Goal: Register for event/course

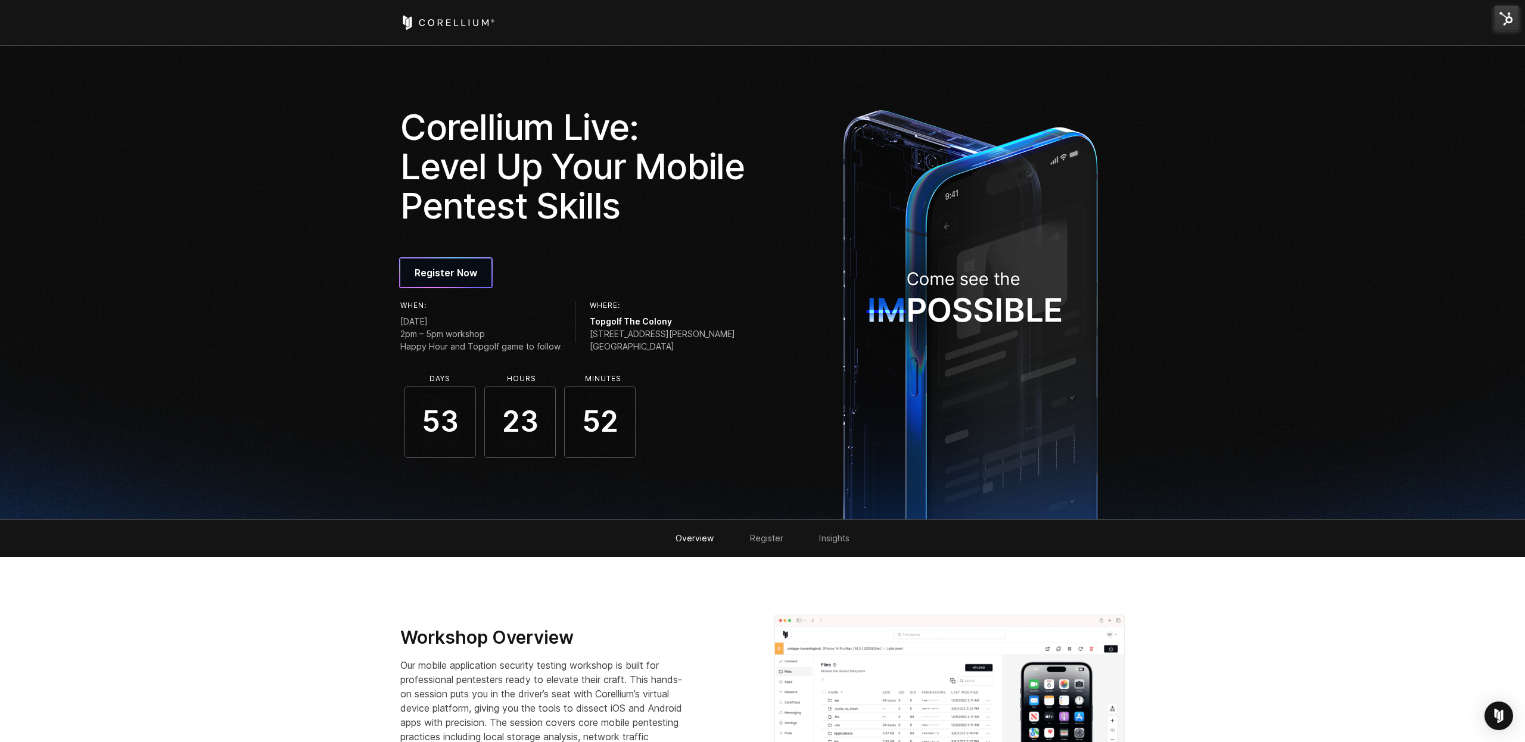
drag, startPoint x: 677, startPoint y: 347, endPoint x: 586, endPoint y: 324, distance: 93.5
click at [586, 324] on div "When: Tuesday, October 21, 2025 2pm – 5pm workshop Happy Hour and Topgolf game …" at bounding box center [577, 328] width 354 height 55
copy div "Topgolf The Colony 3760 Blair Oaks Dr. The Colony, TX 75056"
click at [431, 23] on icon "Corellium Home" at bounding box center [447, 22] width 95 height 14
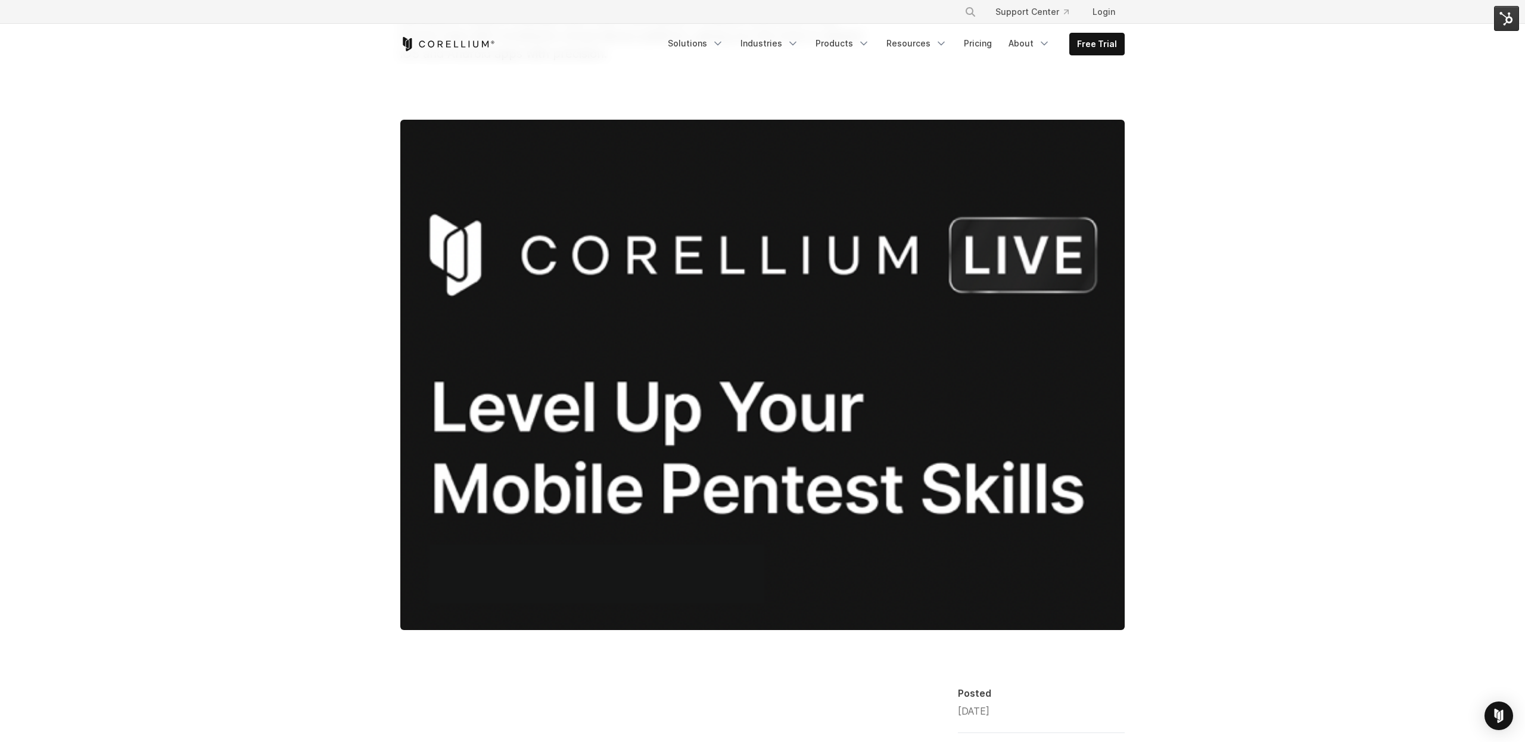
scroll to position [273, 0]
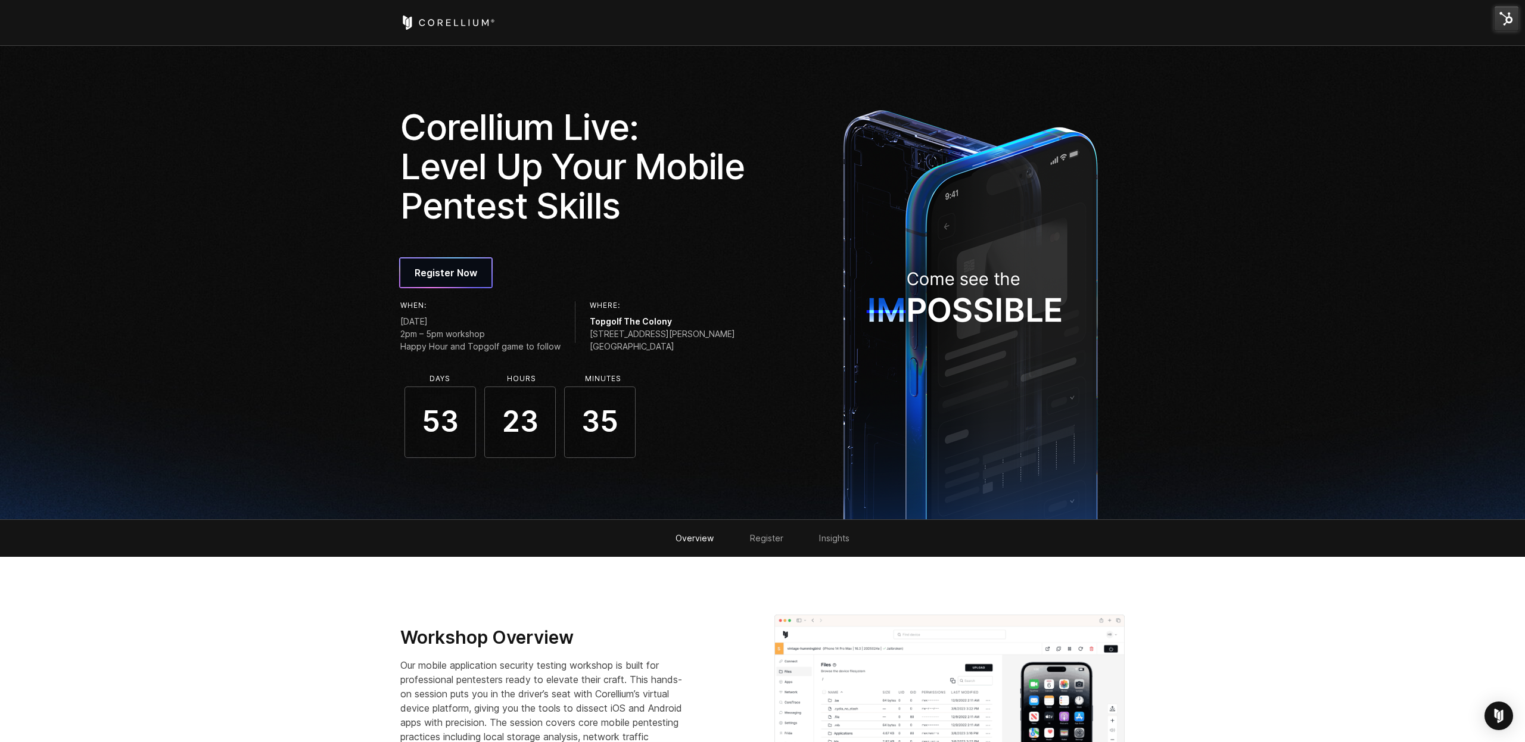
drag, startPoint x: 588, startPoint y: 320, endPoint x: 665, endPoint y: 337, distance: 78.6
click at [665, 337] on div "Where: Topgolf The Colony 3760 Blair Oaks Dr. The Colony, TX 75056" at bounding box center [662, 326] width 145 height 51
click at [671, 348] on span "3760 Blair Oaks Dr. The Colony, TX 75056" at bounding box center [662, 340] width 145 height 25
drag, startPoint x: 678, startPoint y: 346, endPoint x: 584, endPoint y: 326, distance: 96.1
click at [584, 326] on div "When: Tuesday, October 21, 2025 2pm – 5pm workshop Happy Hour and Topgolf game …" at bounding box center [577, 328] width 354 height 55
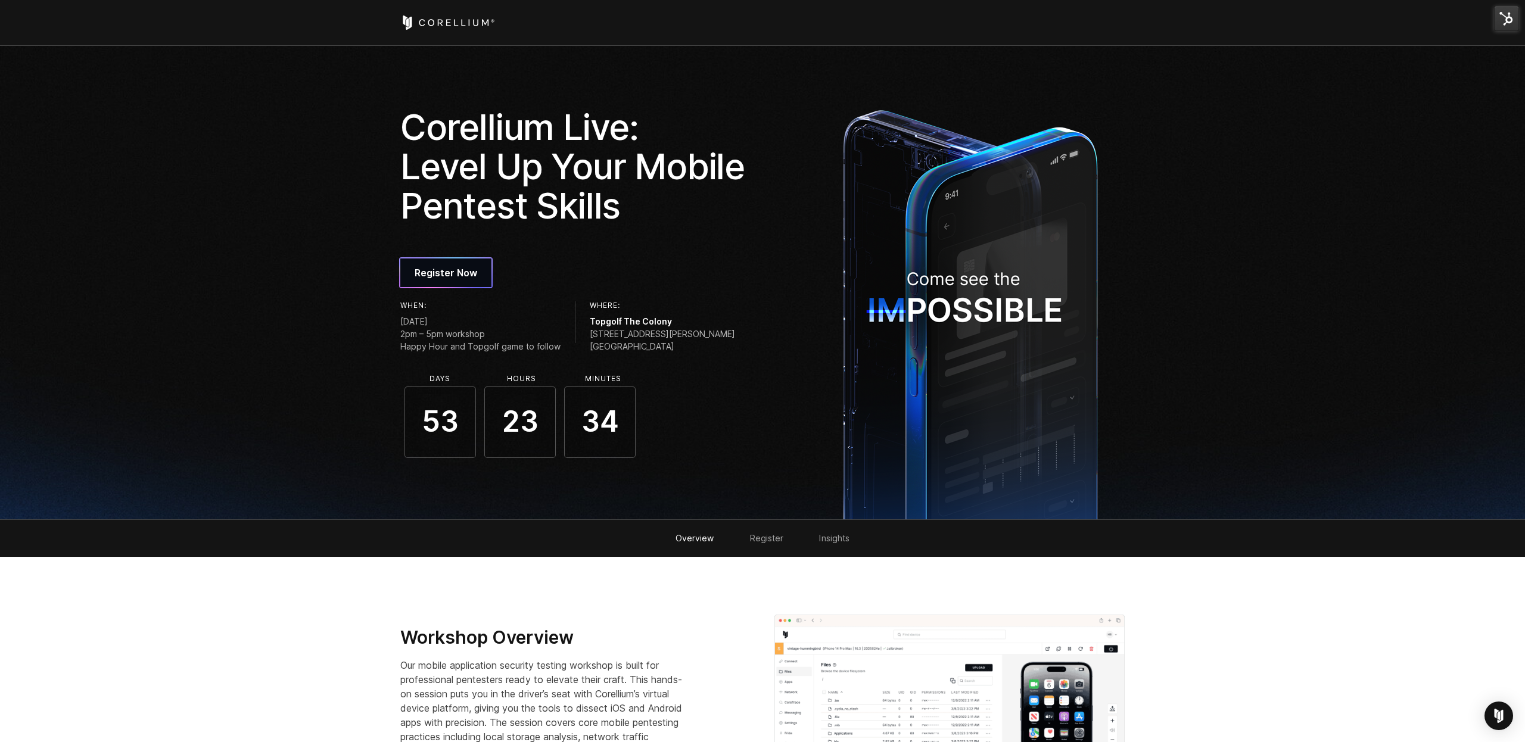
copy div "[GEOGRAPHIC_DATA] [STREET_ADDRESS][PERSON_NAME]"
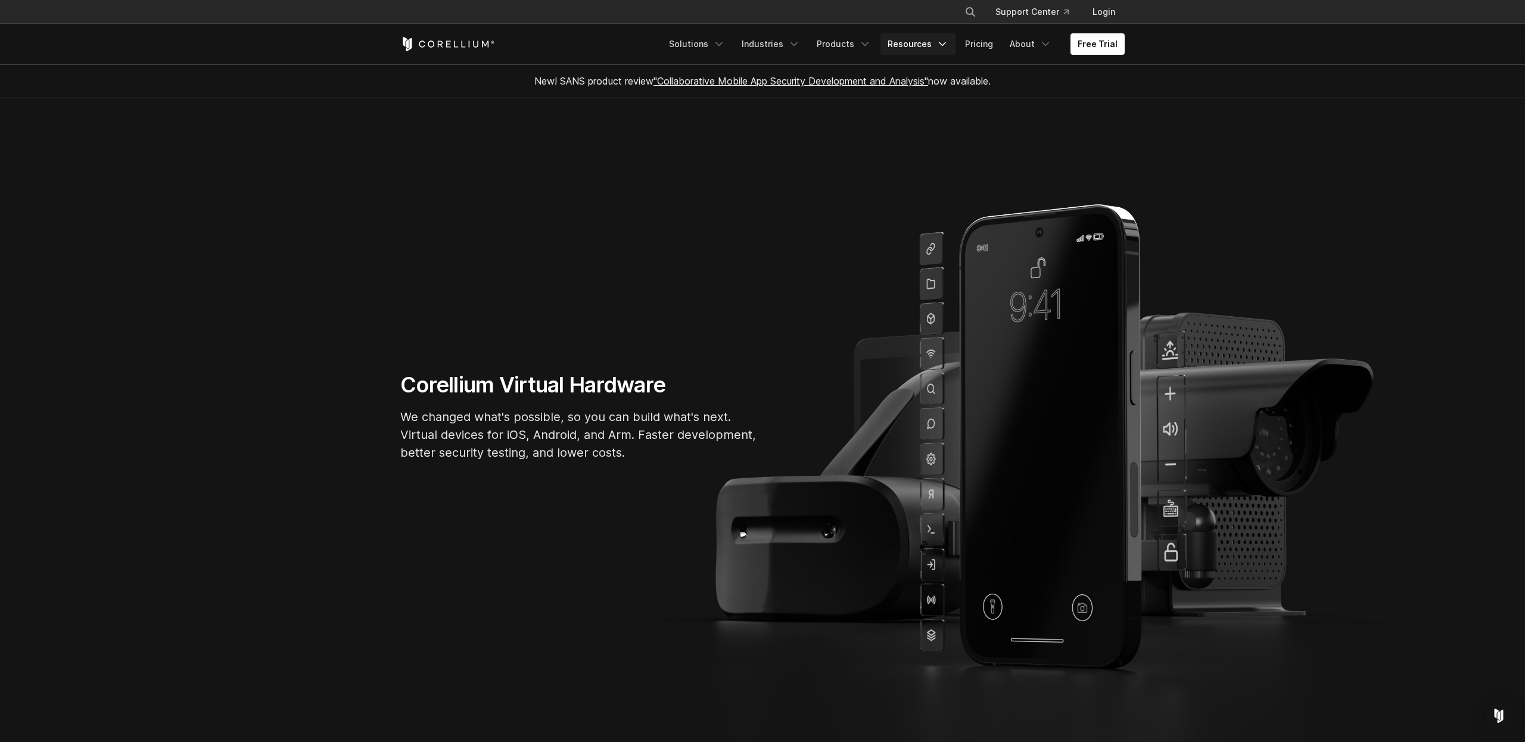
click at [941, 47] on icon "Navigation Menu" at bounding box center [942, 44] width 12 height 12
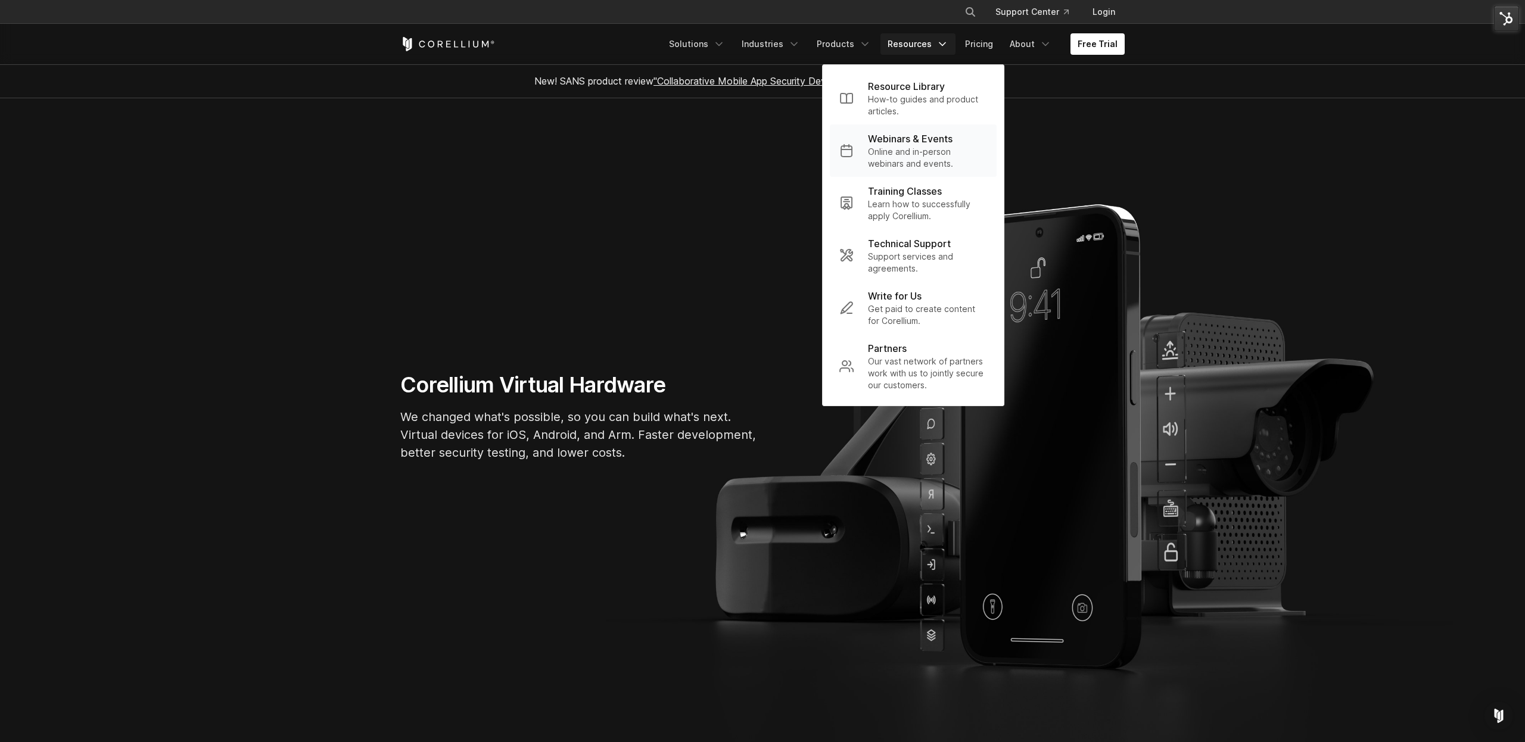
click at [921, 142] on p "Webinars & Events" at bounding box center [910, 139] width 85 height 14
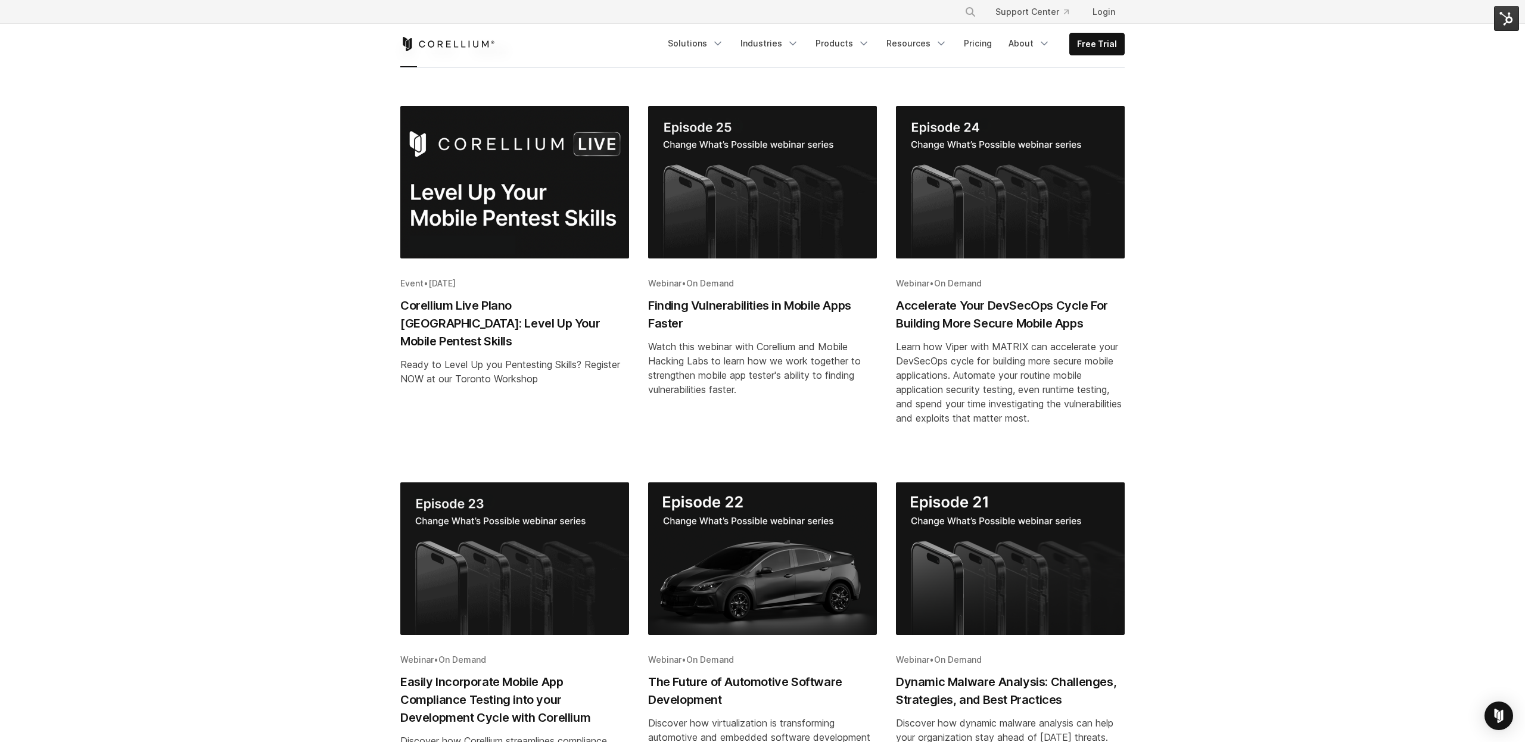
scroll to position [191, 0]
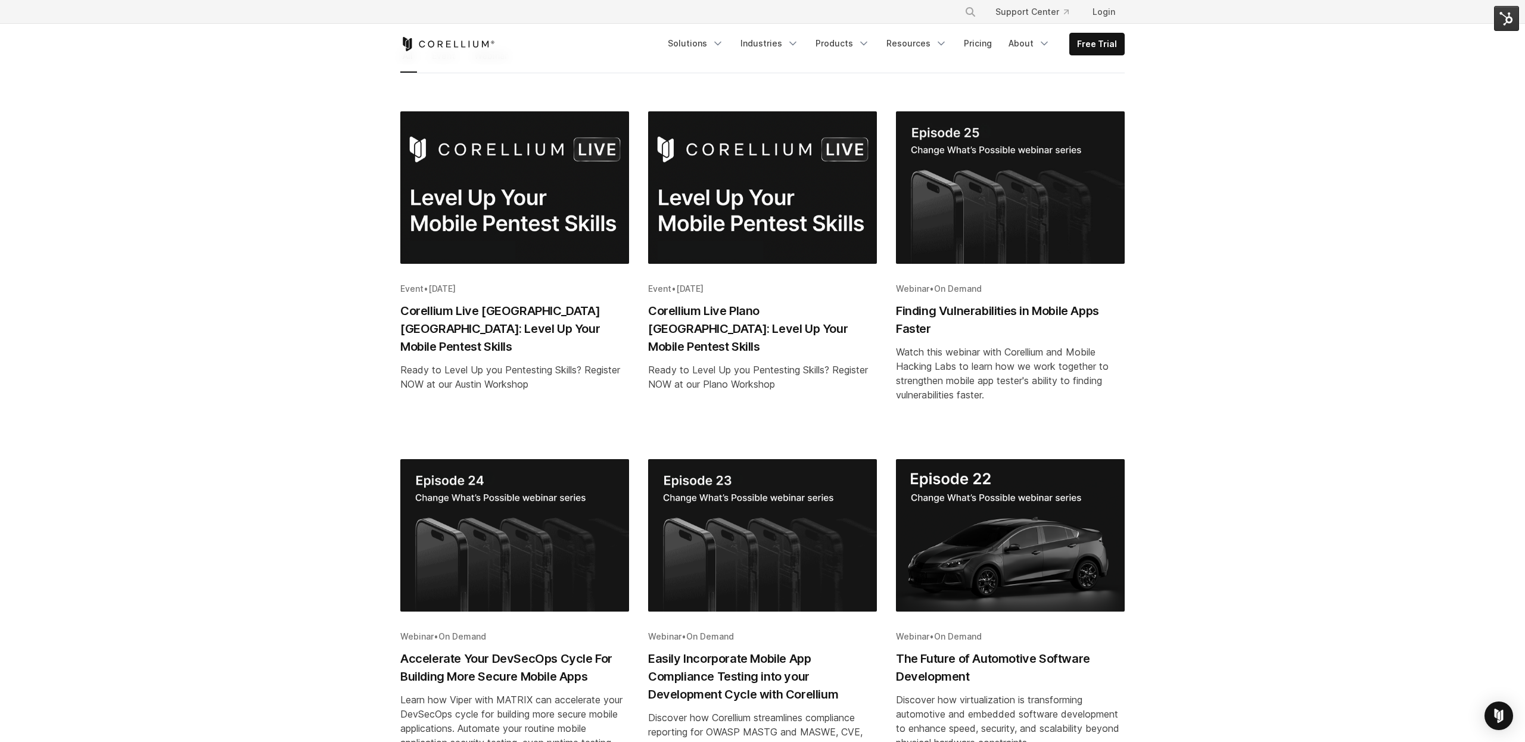
click at [509, 191] on img "Blog post summary: Corellium Live Austin TX: Level Up Your Mobile Pentest Skills" at bounding box center [514, 187] width 229 height 152
click at [747, 203] on img "Blog post summary: Corellium Live Plano TX: Level Up Your Mobile Pentest Skills" at bounding box center [762, 187] width 229 height 152
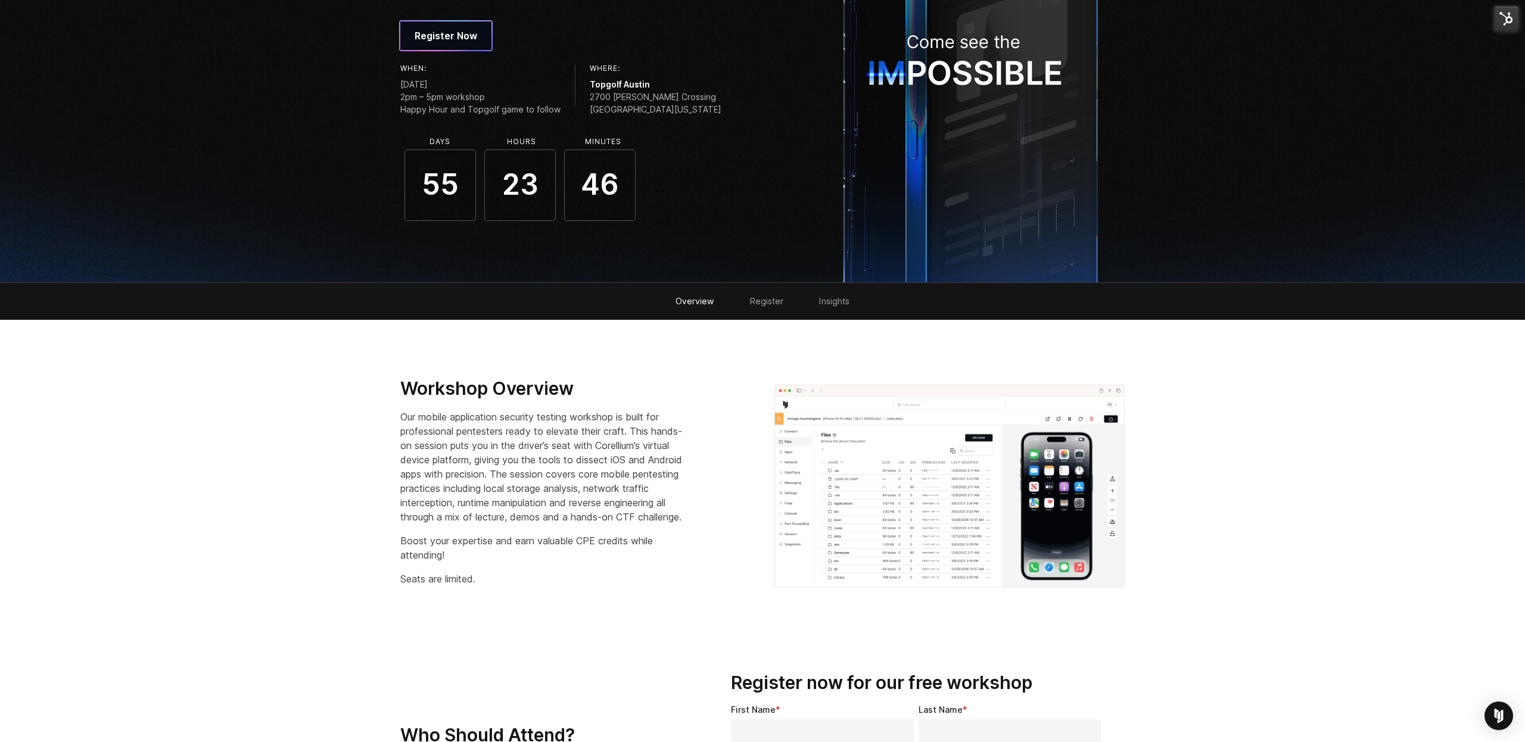
scroll to position [312, 0]
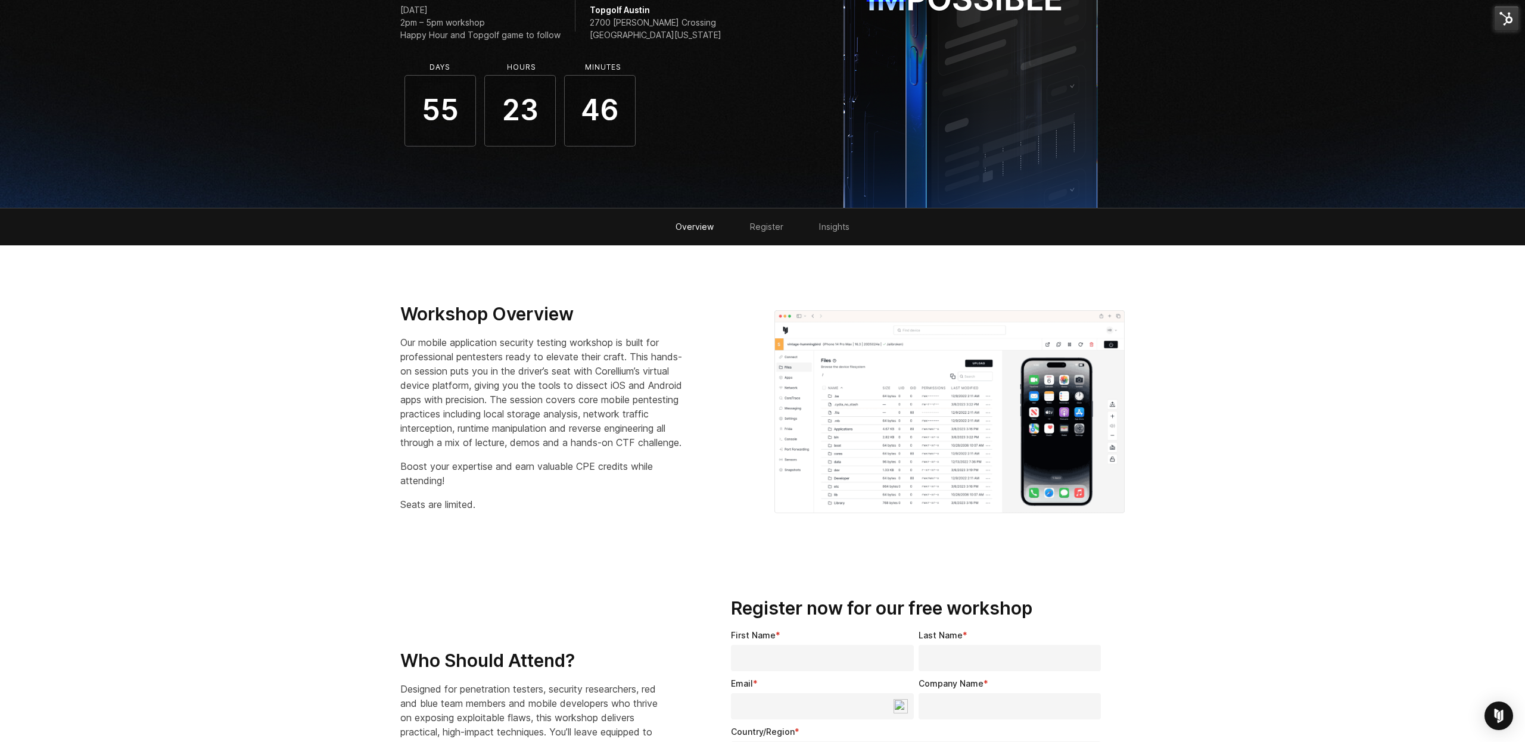
click at [772, 232] on li "Register" at bounding box center [767, 226] width 70 height 37
click at [762, 230] on link "Register" at bounding box center [767, 227] width 34 height 10
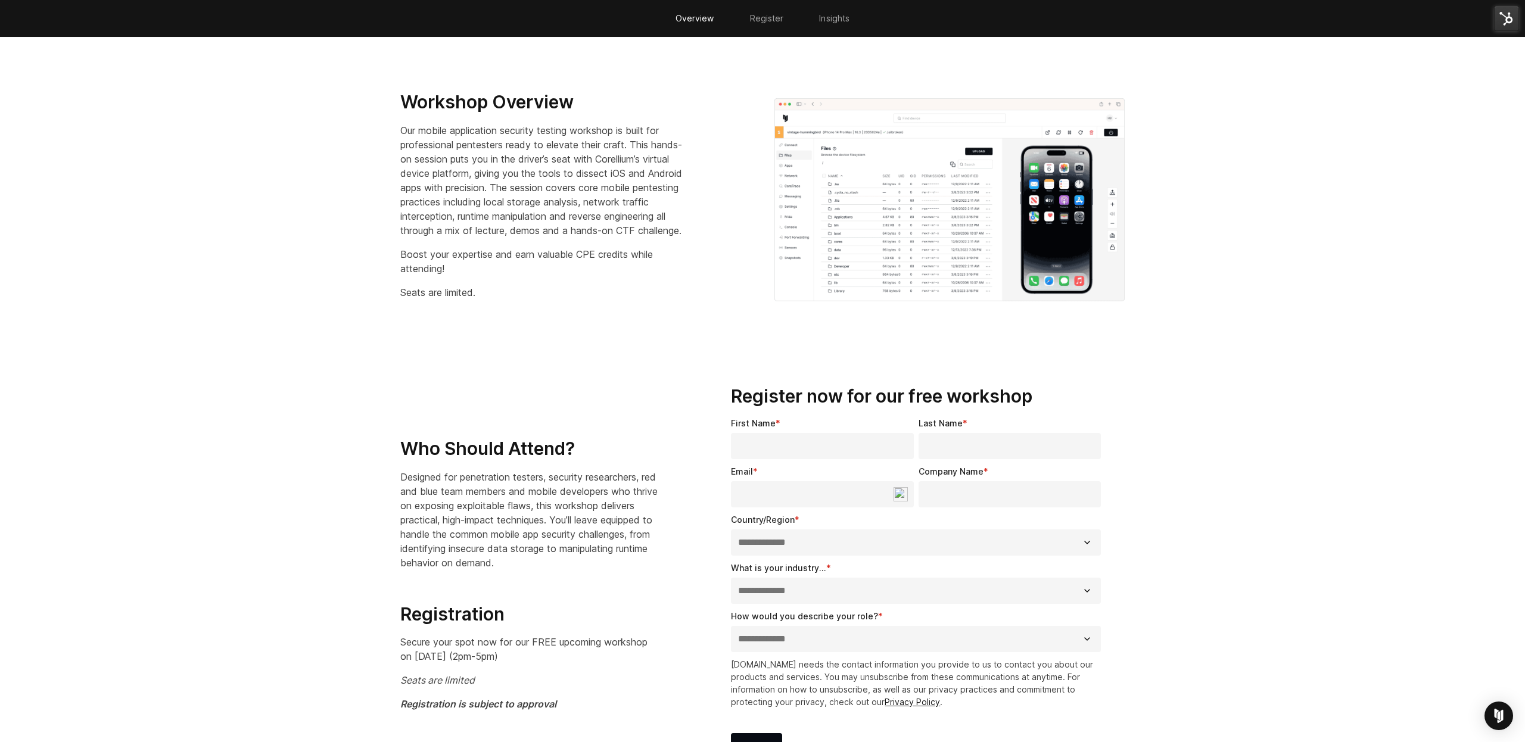
scroll to position [472, 0]
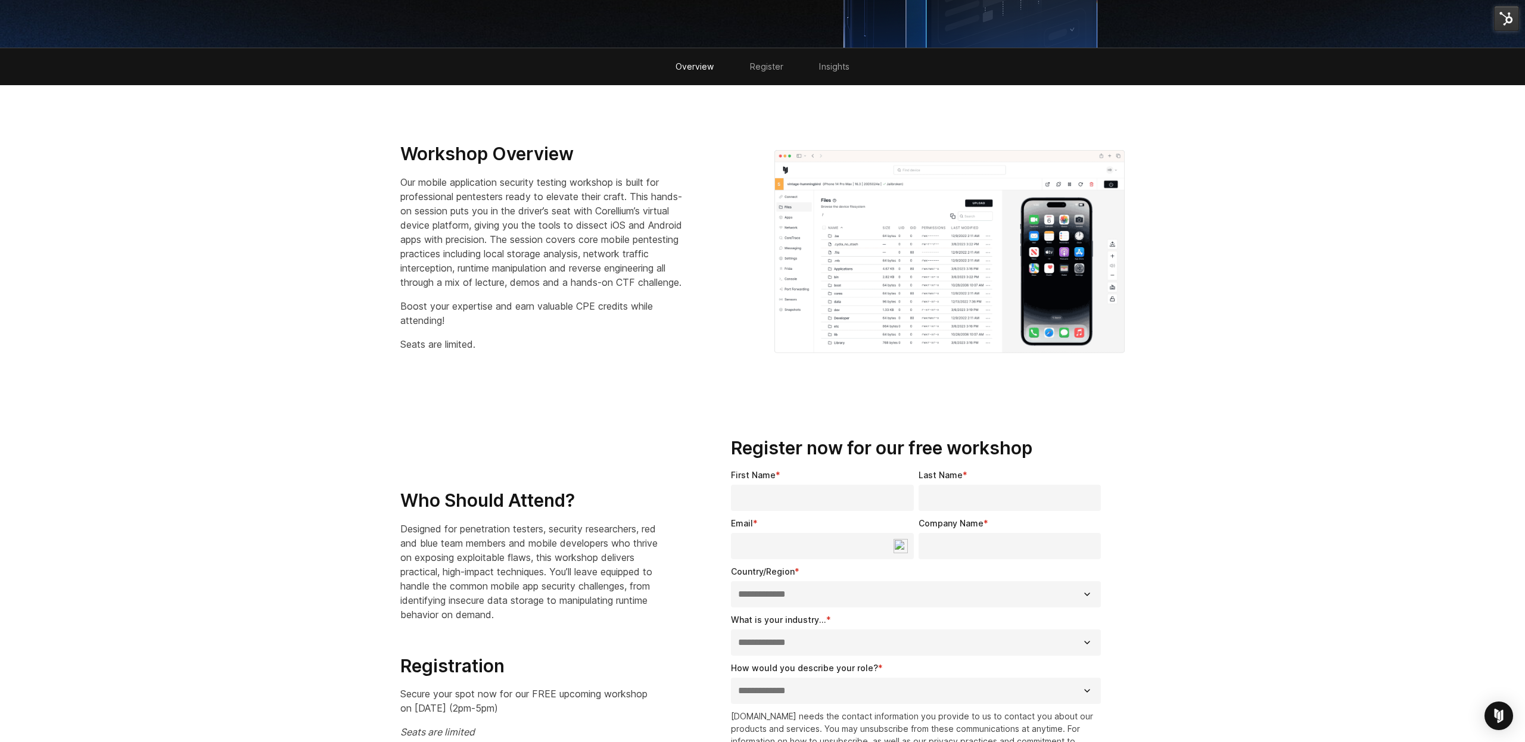
click at [831, 71] on li "Insights" at bounding box center [834, 66] width 66 height 37
click at [833, 66] on link "Insights" at bounding box center [834, 66] width 30 height 10
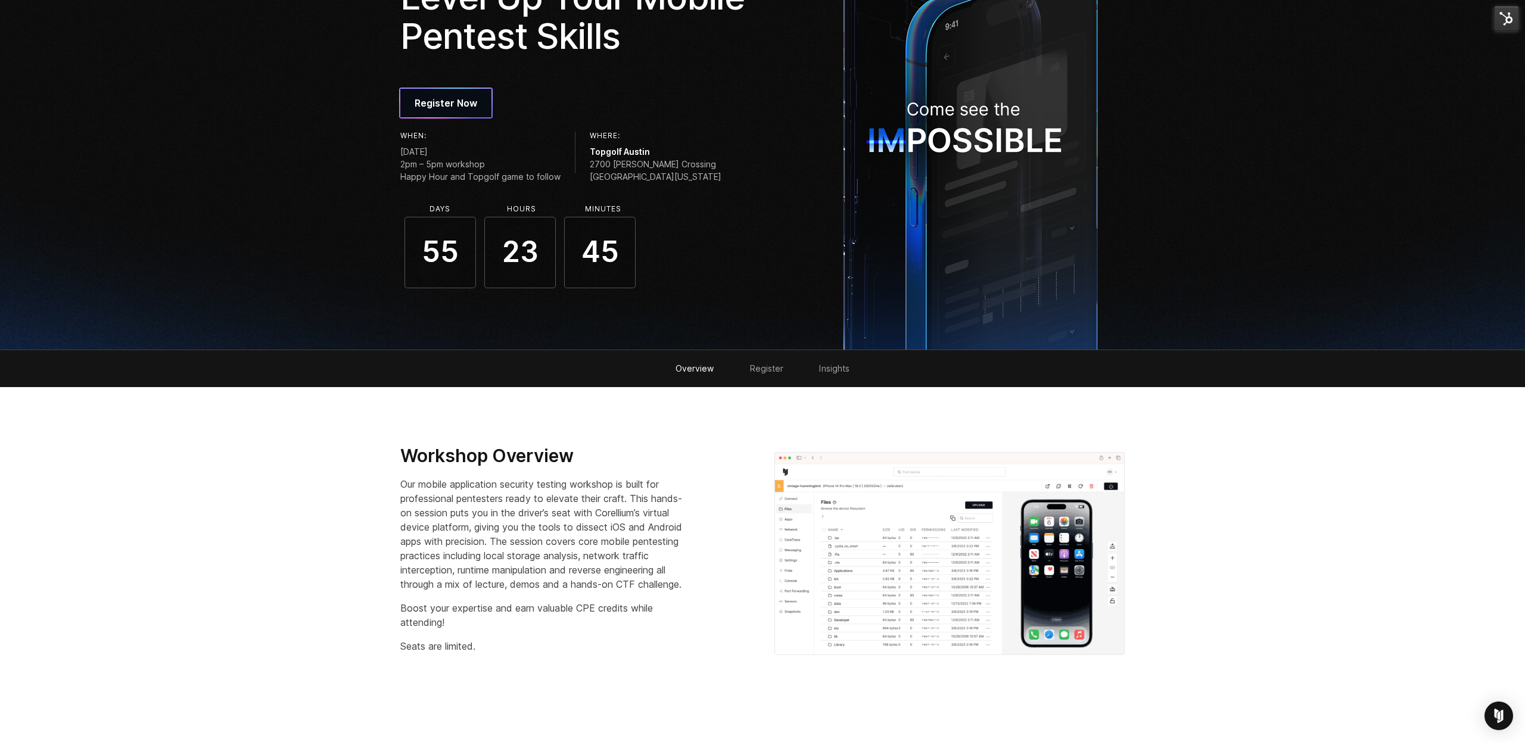
scroll to position [0, 0]
